Goal: Task Accomplishment & Management: Complete application form

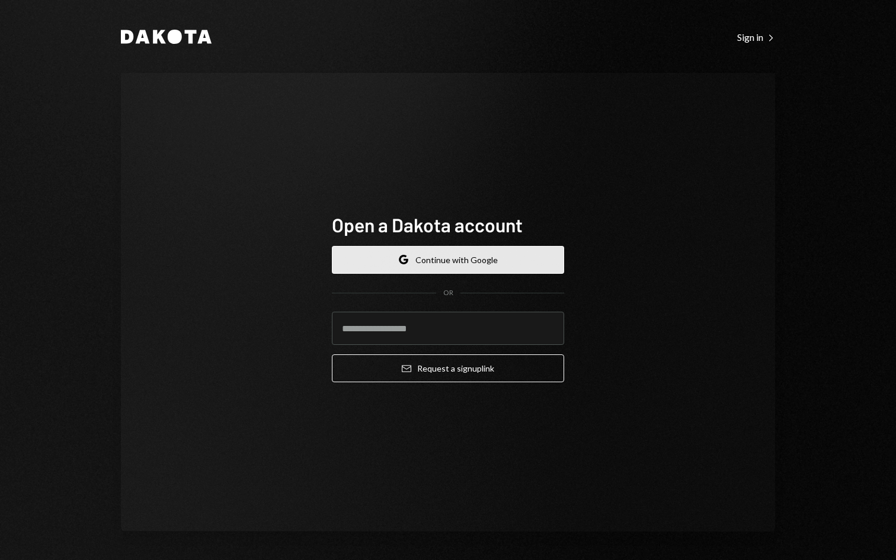
click at [401, 254] on button "Google Continue with Google" at bounding box center [448, 260] width 232 height 28
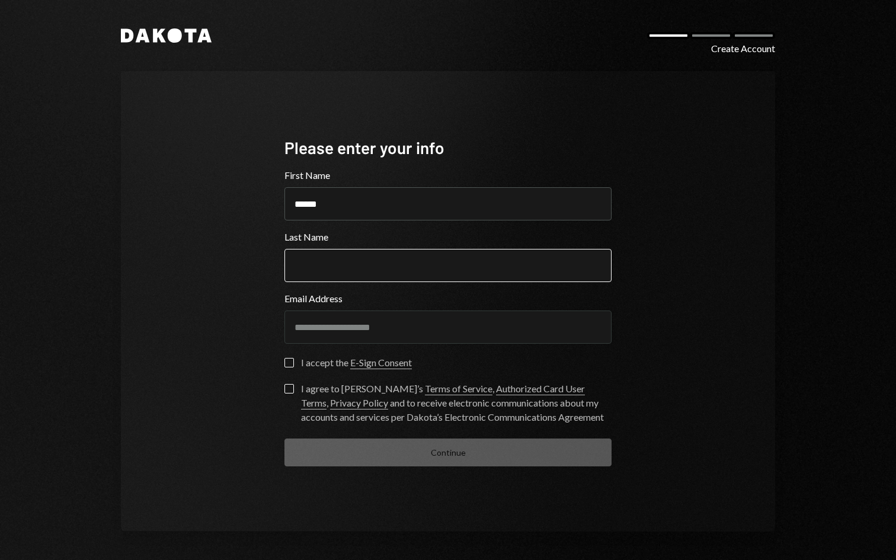
click at [358, 274] on input "Last Name" at bounding box center [447, 265] width 327 height 33
type input "********"
click at [287, 360] on button "I accept the E-Sign Consent" at bounding box center [288, 362] width 9 height 9
click at [287, 383] on form "**********" at bounding box center [447, 317] width 327 height 298
click at [287, 390] on button "I agree to Dakota’s Terms of Service , Authorized Card User Terms , Privacy Pol…" at bounding box center [288, 388] width 9 height 9
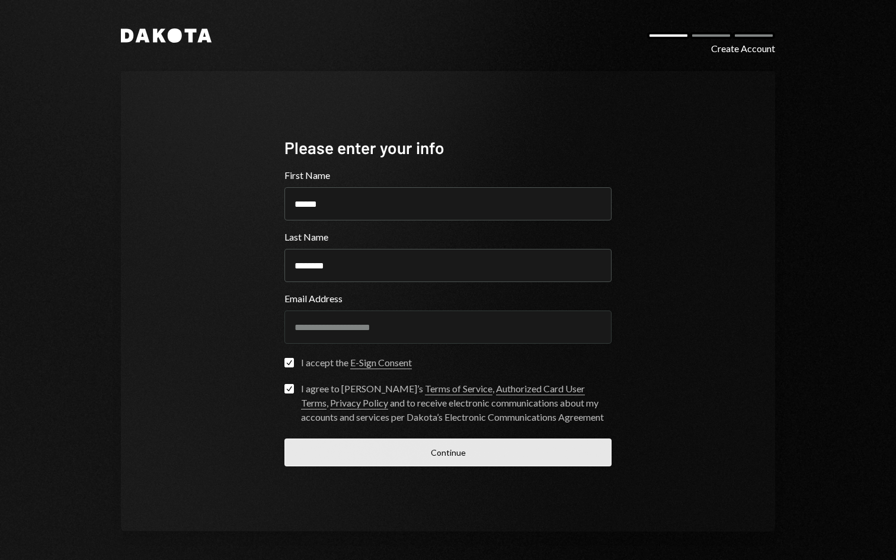
click at [324, 444] on button "Continue" at bounding box center [447, 452] width 327 height 28
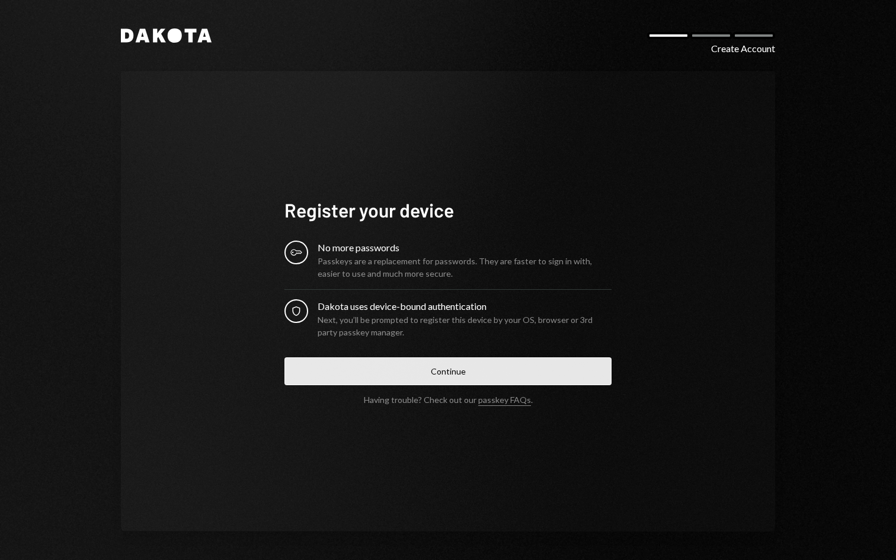
click at [362, 373] on button "Continue" at bounding box center [447, 371] width 327 height 28
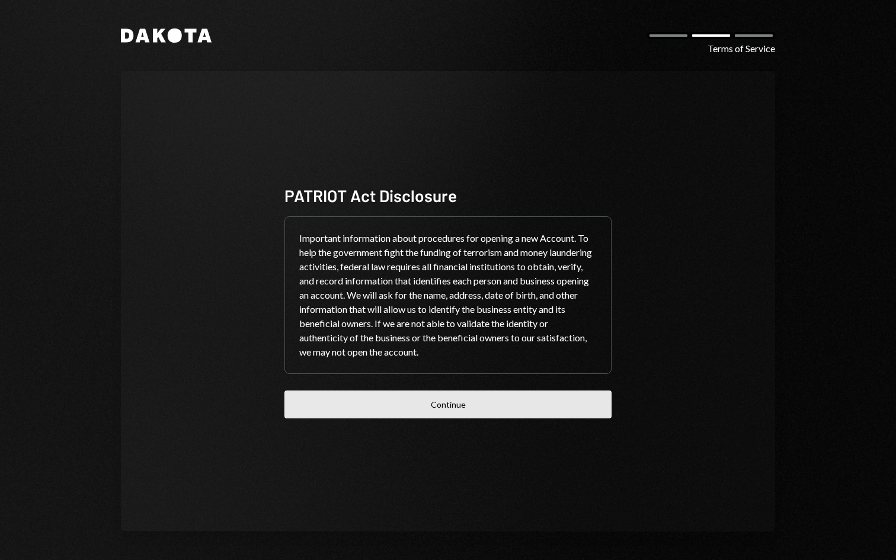
click at [472, 405] on button "Continue" at bounding box center [447, 404] width 327 height 28
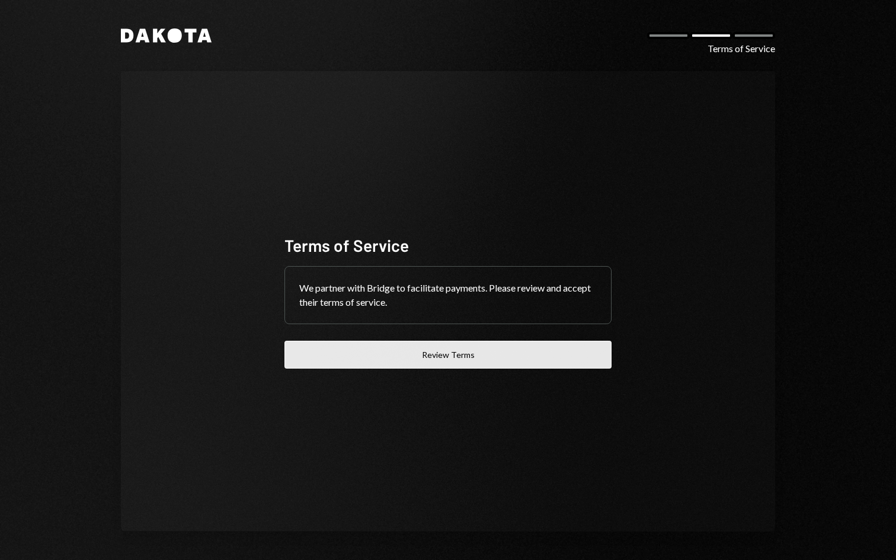
click at [464, 364] on button "Review Terms" at bounding box center [447, 355] width 327 height 28
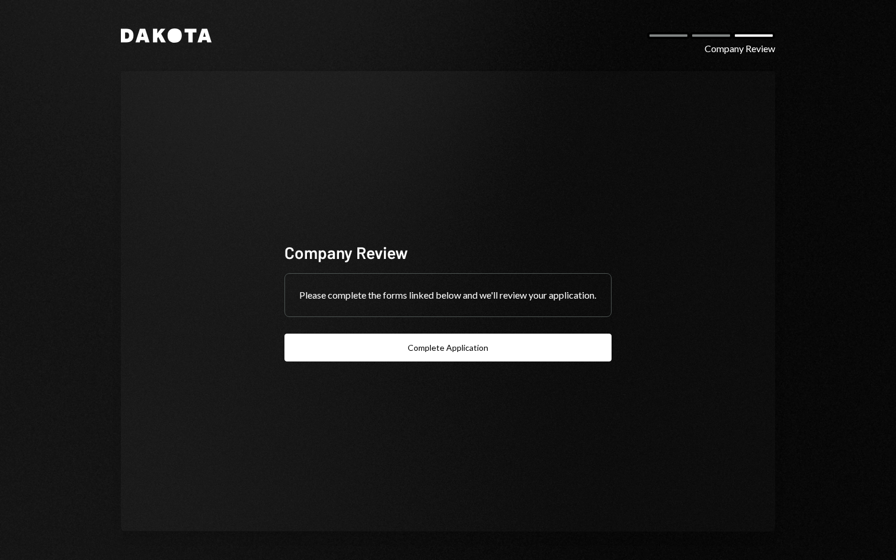
click at [437, 358] on button "Complete Application" at bounding box center [447, 348] width 327 height 28
